Goal: Information Seeking & Learning: Learn about a topic

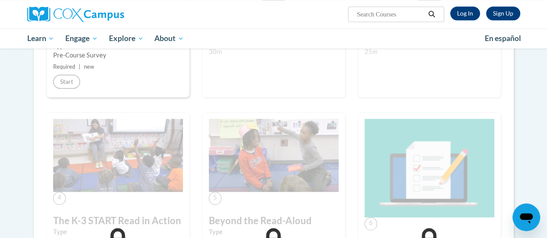
scroll to position [173, 0]
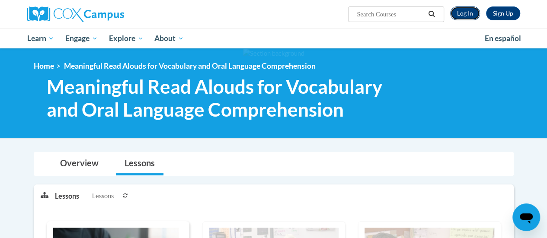
click at [456, 12] on link "Log In" at bounding box center [465, 13] width 30 height 14
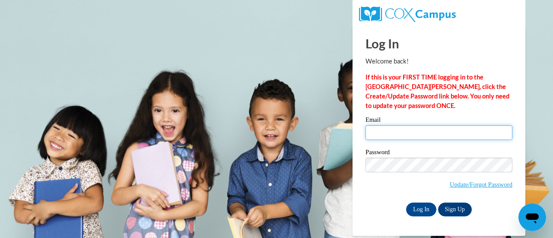
click at [379, 133] on input "Email" at bounding box center [439, 132] width 147 height 15
type input "witczaka@w-csd.org"
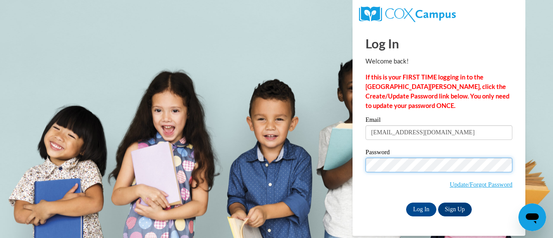
click at [406, 203] on input "Log In" at bounding box center [421, 210] width 30 height 14
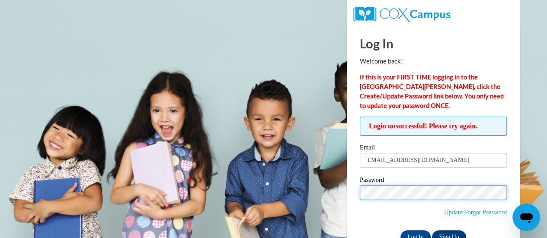
click at [400, 230] on input "Log In" at bounding box center [415, 237] width 30 height 14
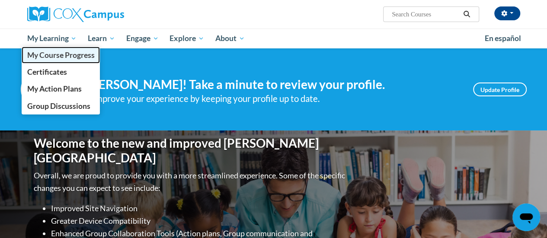
click at [63, 57] on span "My Course Progress" at bounding box center [60, 55] width 67 height 9
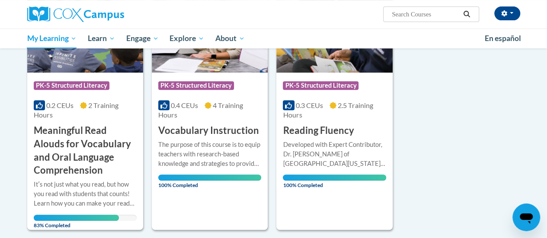
scroll to position [216, 0]
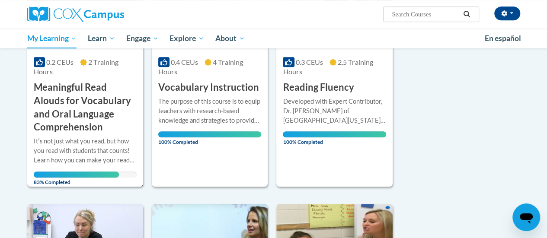
click at [92, 135] on div "More Info Open Itʹs not just what you read, but how you read with students that…" at bounding box center [85, 159] width 116 height 50
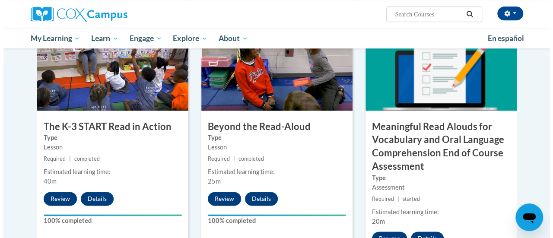
scroll to position [519, 0]
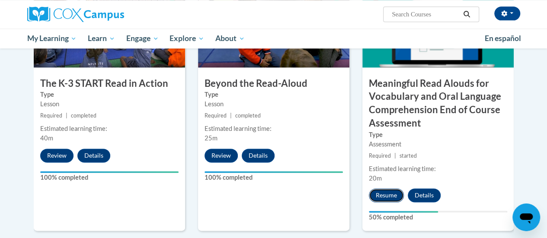
click at [385, 195] on button "Resume" at bounding box center [386, 195] width 35 height 14
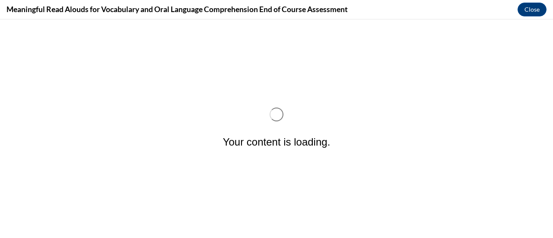
scroll to position [0, 0]
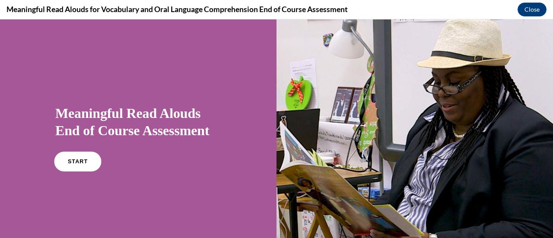
click at [74, 166] on link "START" at bounding box center [77, 162] width 47 height 20
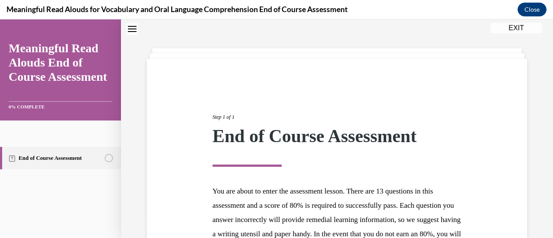
scroll to position [158, 0]
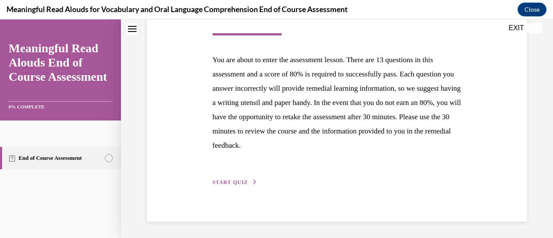
click at [249, 188] on div "Step 1 of 1 End of Course Assessment You are about to enter the assessment less…" at bounding box center [337, 74] width 380 height 294
click at [238, 182] on span "START QUIZ" at bounding box center [230, 182] width 35 height 6
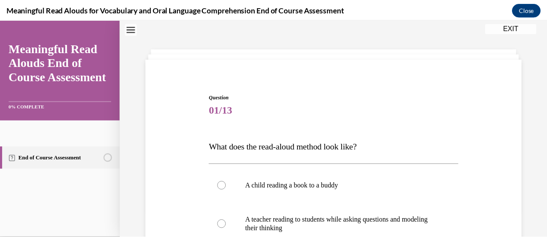
scroll to position [0, 0]
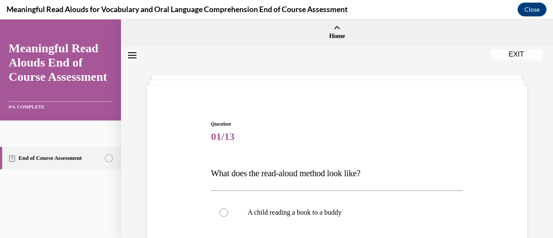
click at [506, 54] on button "EXIT" at bounding box center [517, 54] width 52 height 10
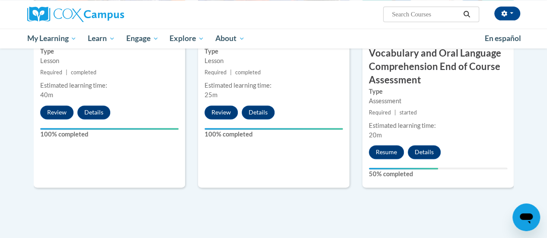
scroll to position [346, 0]
